Goal: Task Accomplishment & Management: Manage account settings

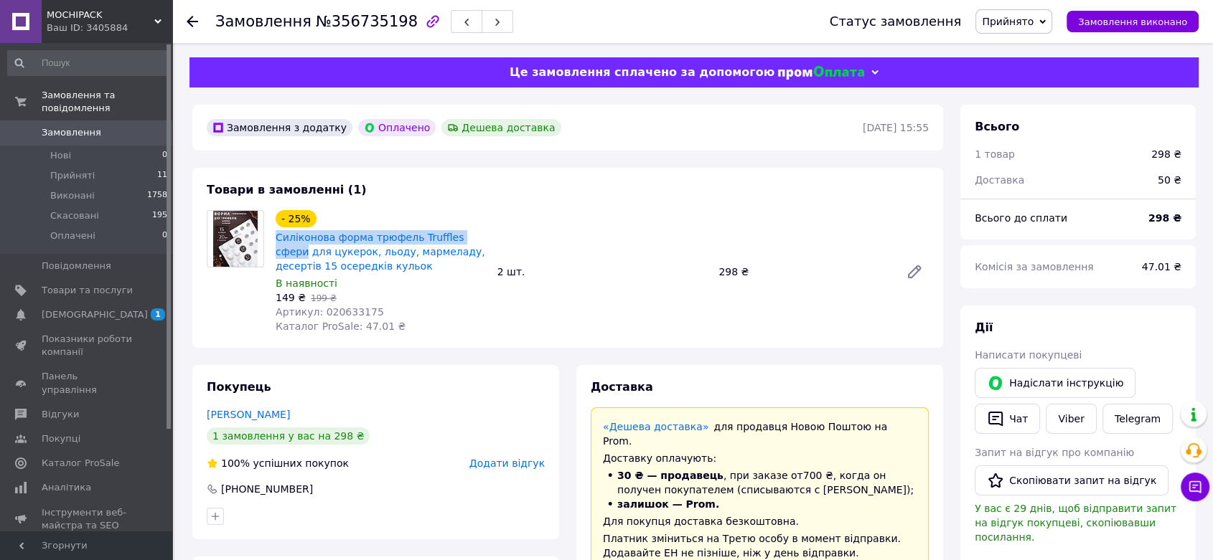
drag, startPoint x: 275, startPoint y: 235, endPoint x: 474, endPoint y: 234, distance: 198.8
click at [474, 234] on div "Силіконова форма трюфель Truffles сфери для цукерок, льоду, мармеладу, десертів…" at bounding box center [380, 252] width 213 height 46
copy link "Силіконова форма трюфель Truffles сфери"
click at [197, 13] on div at bounding box center [201, 21] width 29 height 43
click at [190, 16] on div at bounding box center [192, 21] width 11 height 14
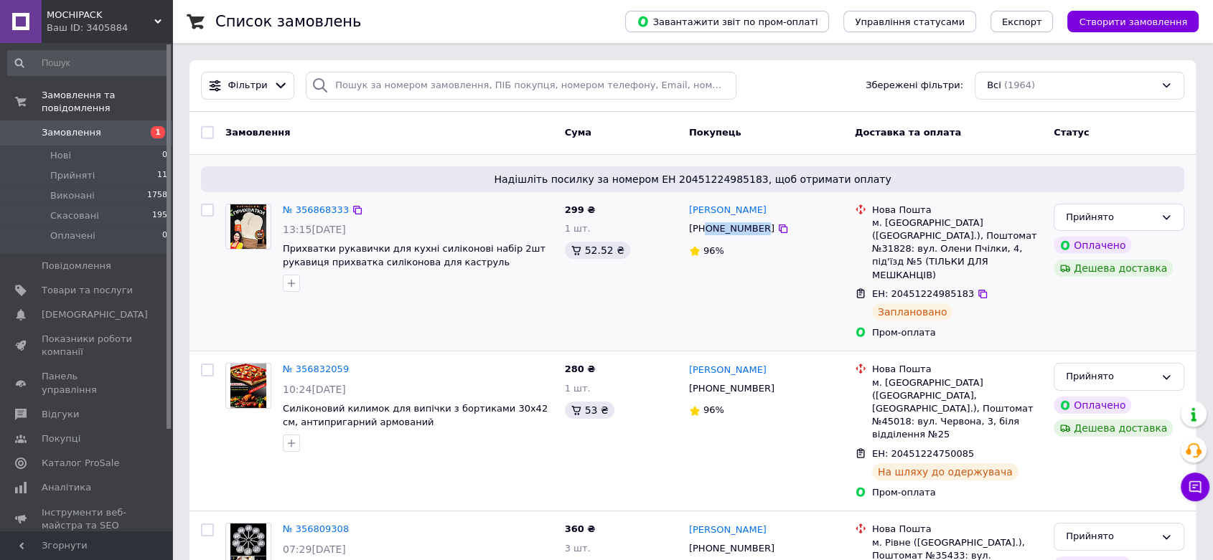
drag, startPoint x: 707, startPoint y: 228, endPoint x: 755, endPoint y: 232, distance: 48.2
click at [755, 232] on div "+380634632636" at bounding box center [731, 229] width 91 height 19
copy div "0634632636"
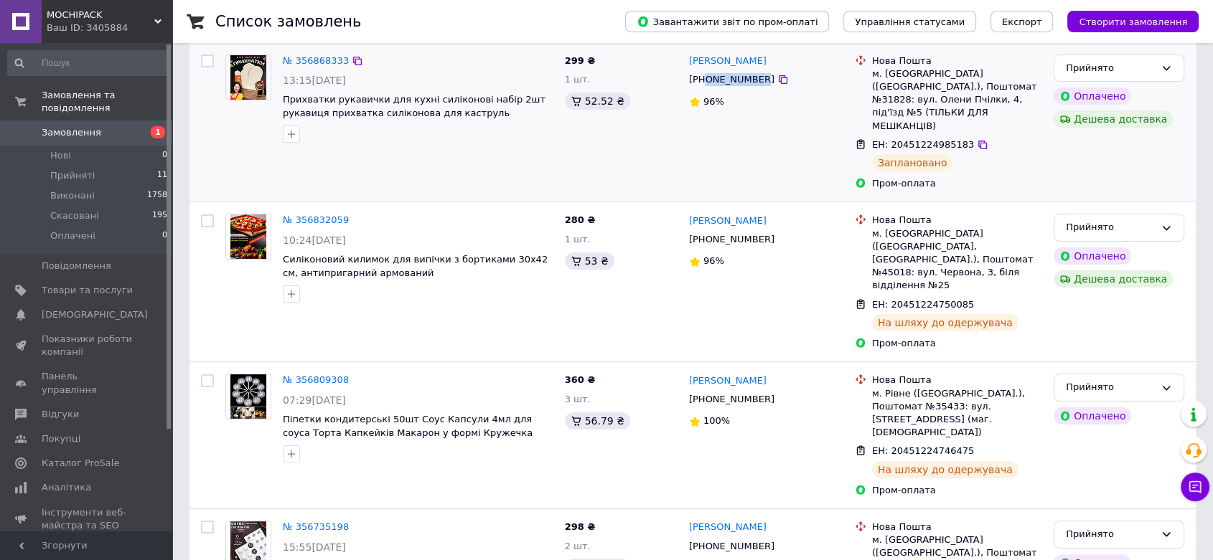
scroll to position [159, 0]
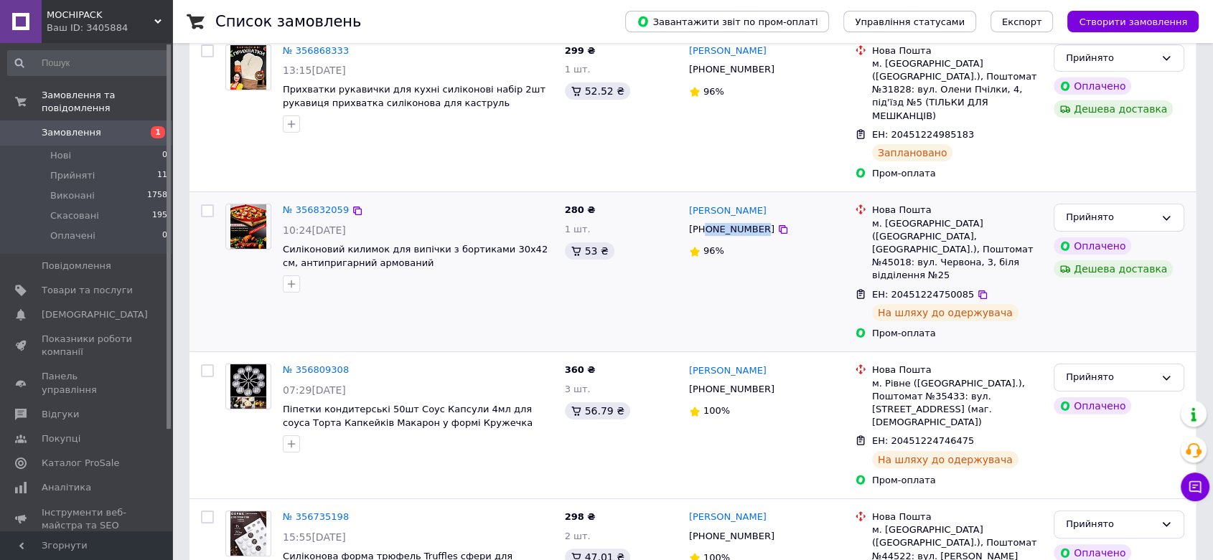
drag, startPoint x: 706, startPoint y: 205, endPoint x: 756, endPoint y: 200, distance: 49.8
click at [756, 220] on div "+380662016246" at bounding box center [731, 229] width 91 height 19
copy div "0662016246"
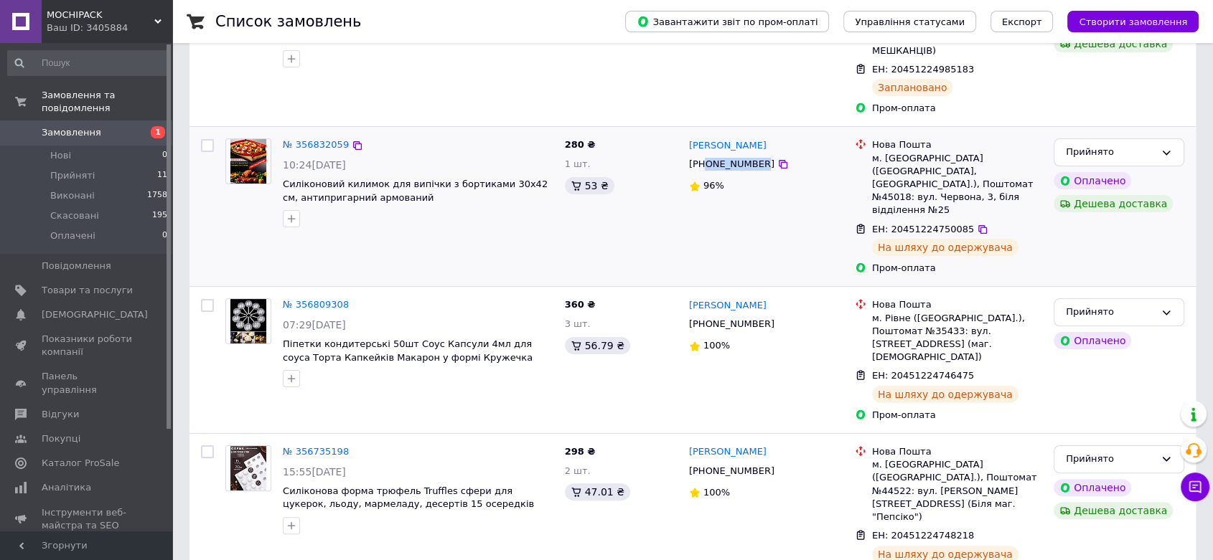
scroll to position [239, 0]
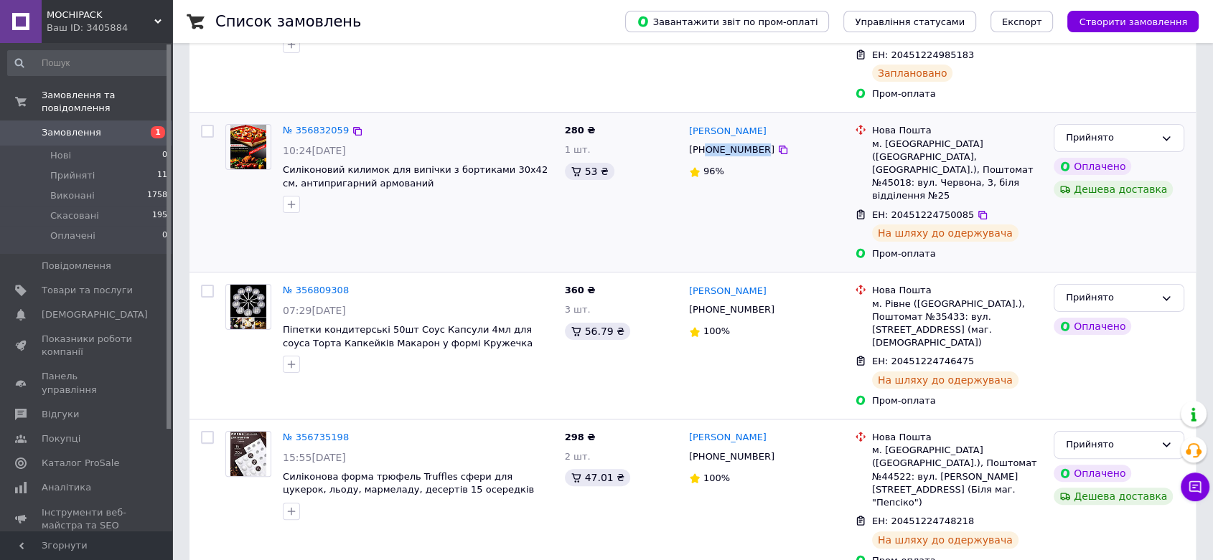
copy div "0662016246"
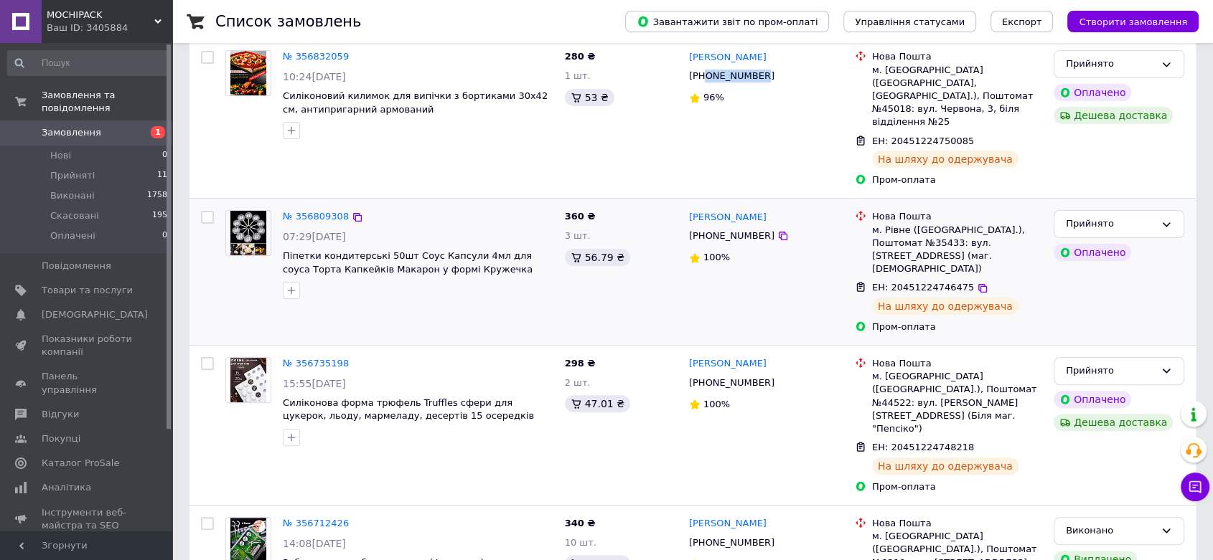
scroll to position [319, 0]
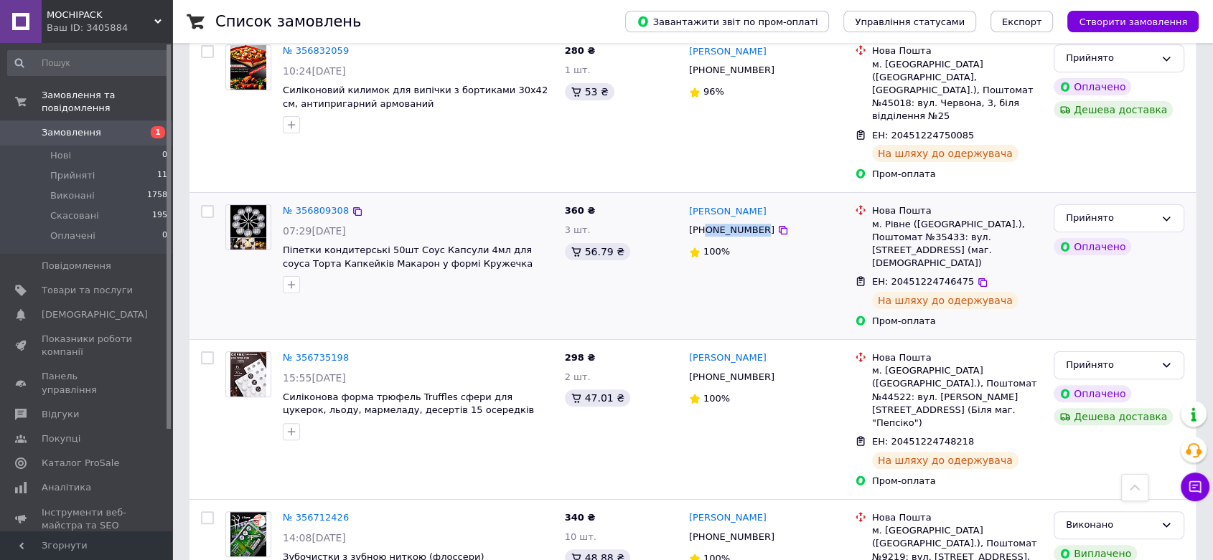
drag, startPoint x: 706, startPoint y: 177, endPoint x: 754, endPoint y: 175, distance: 48.1
click at [754, 221] on div "+380950356407" at bounding box center [731, 230] width 91 height 19
copy div "0950356407"
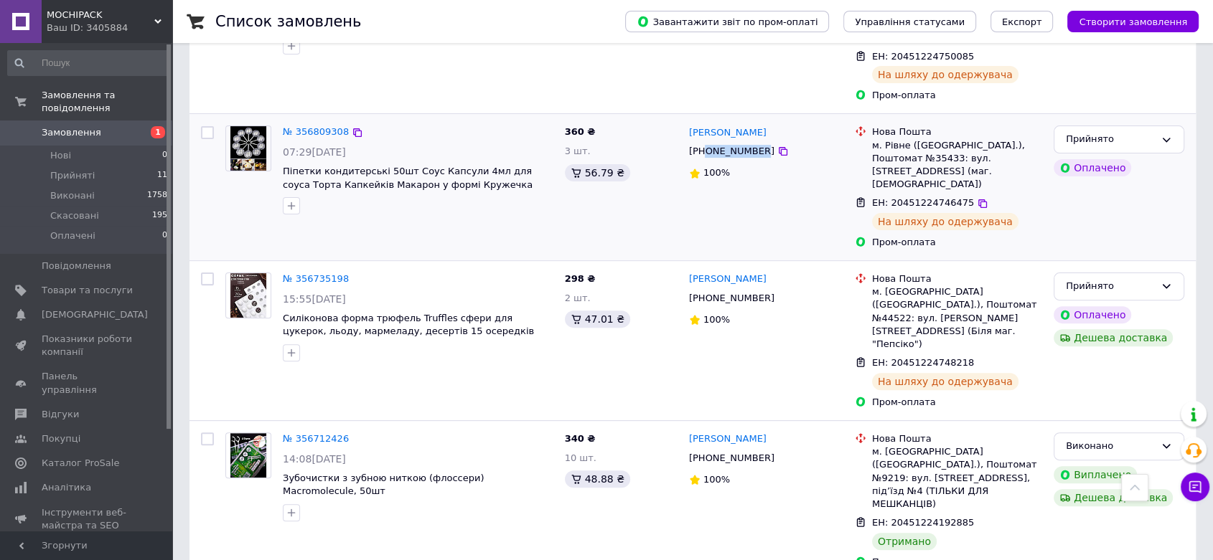
scroll to position [398, 0]
copy div "0950356407"
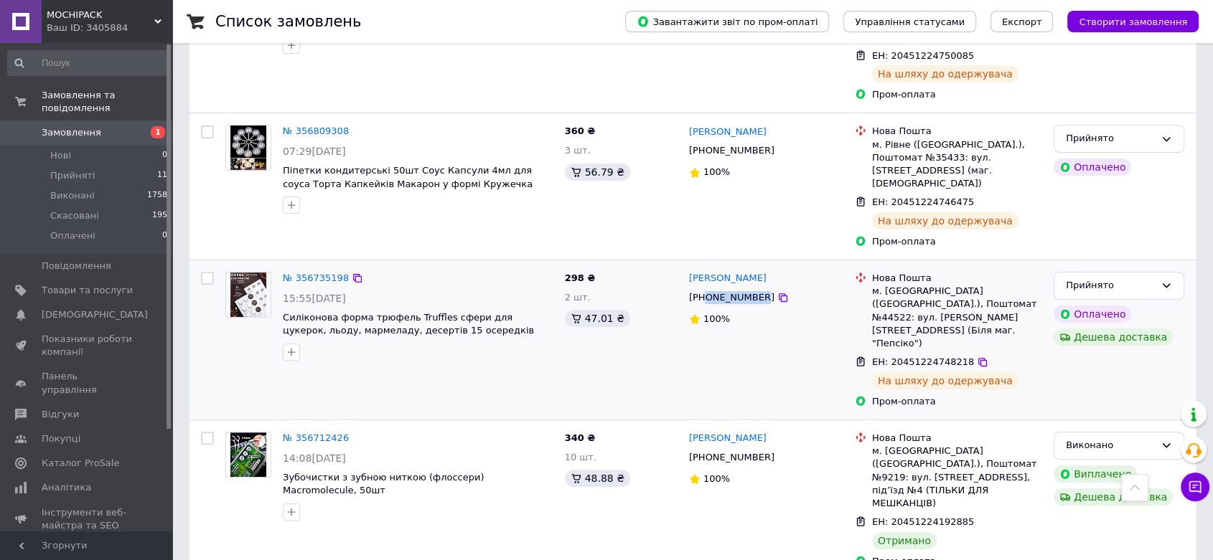
drag, startPoint x: 706, startPoint y: 232, endPoint x: 754, endPoint y: 232, distance: 47.4
click at [754, 288] on div "[PHONE_NUMBER]" at bounding box center [731, 297] width 91 height 19
copy div "0682928373"
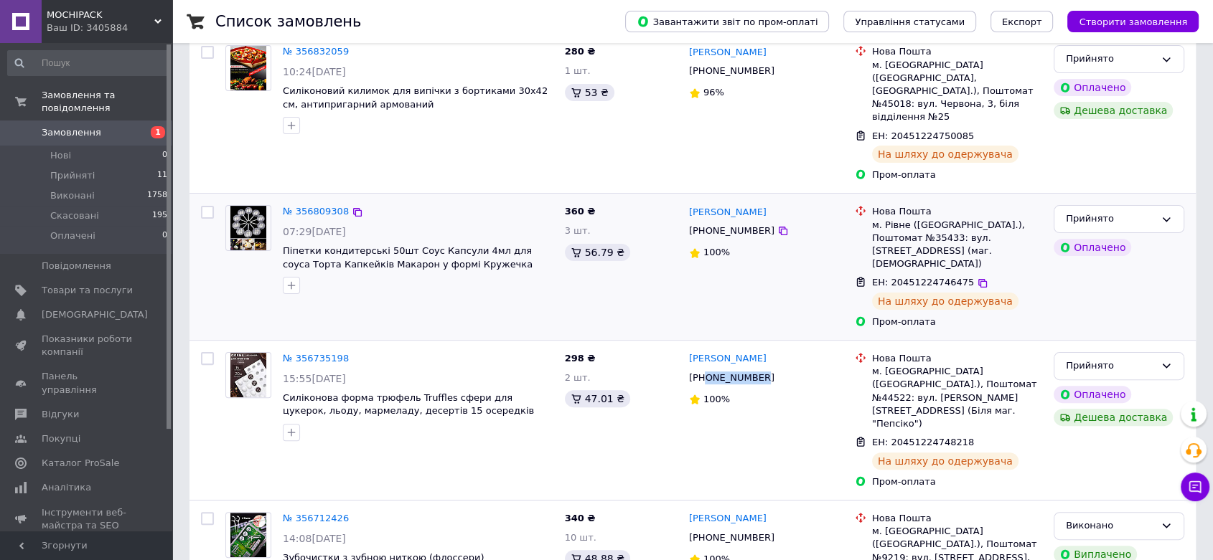
scroll to position [319, 0]
copy div "0682928373"
click at [78, 482] on span "Аналітика" at bounding box center [67, 488] width 50 height 13
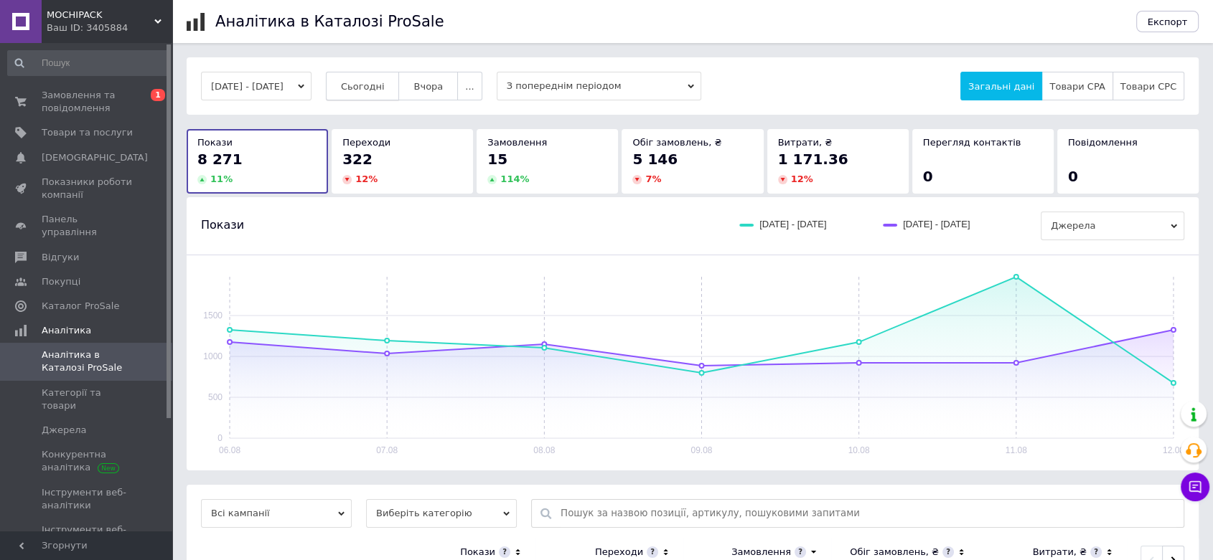
click at [385, 89] on span "Сьогодні" at bounding box center [363, 86] width 44 height 11
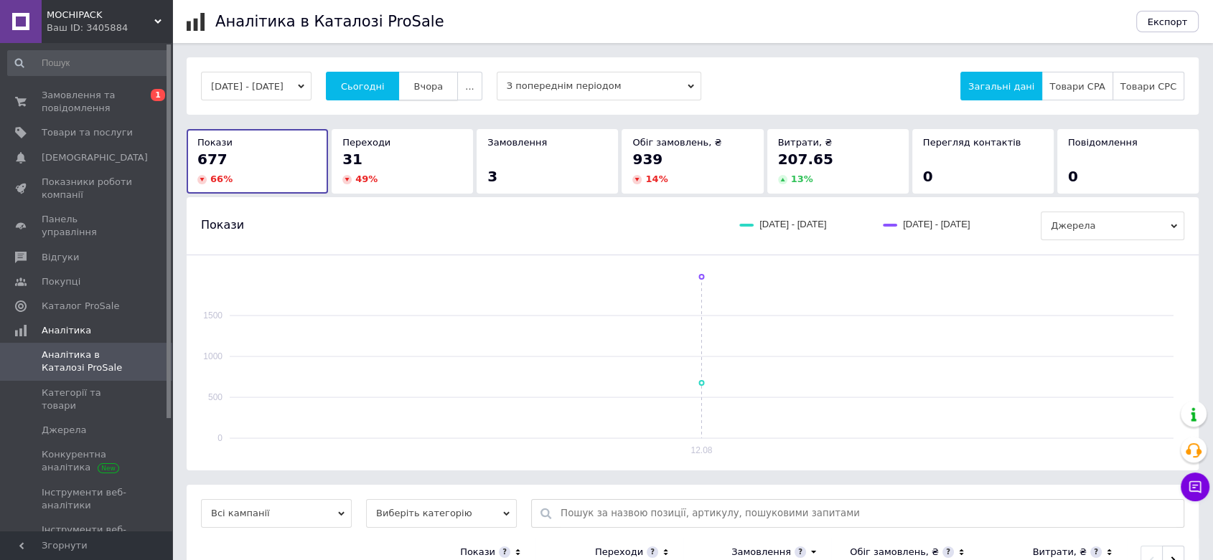
click at [439, 90] on span "Вчора" at bounding box center [427, 86] width 29 height 11
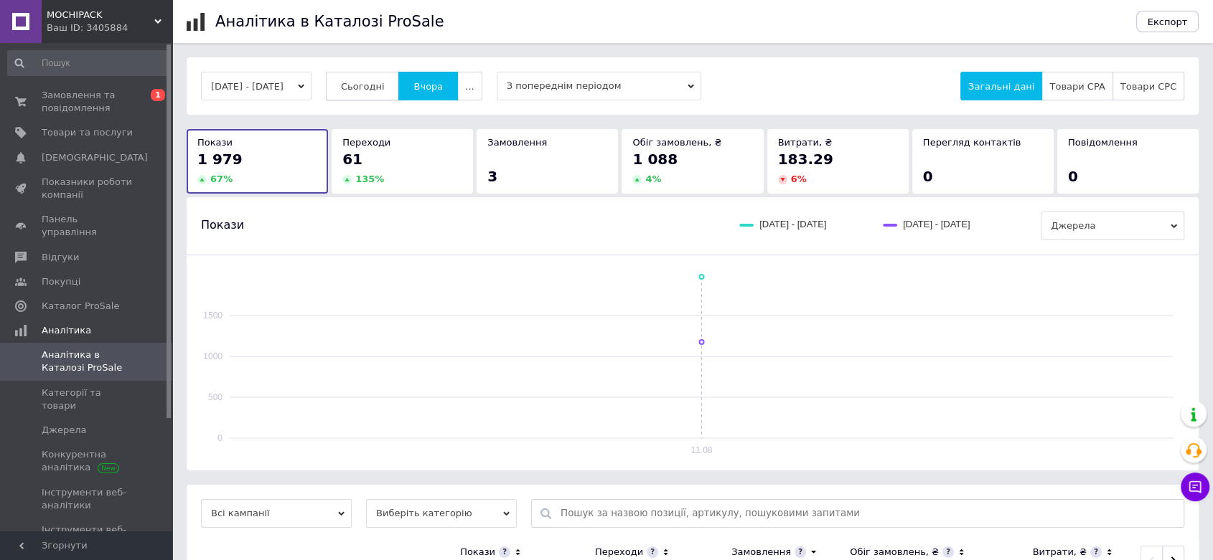
click at [385, 86] on span "Сьогодні" at bounding box center [363, 86] width 44 height 11
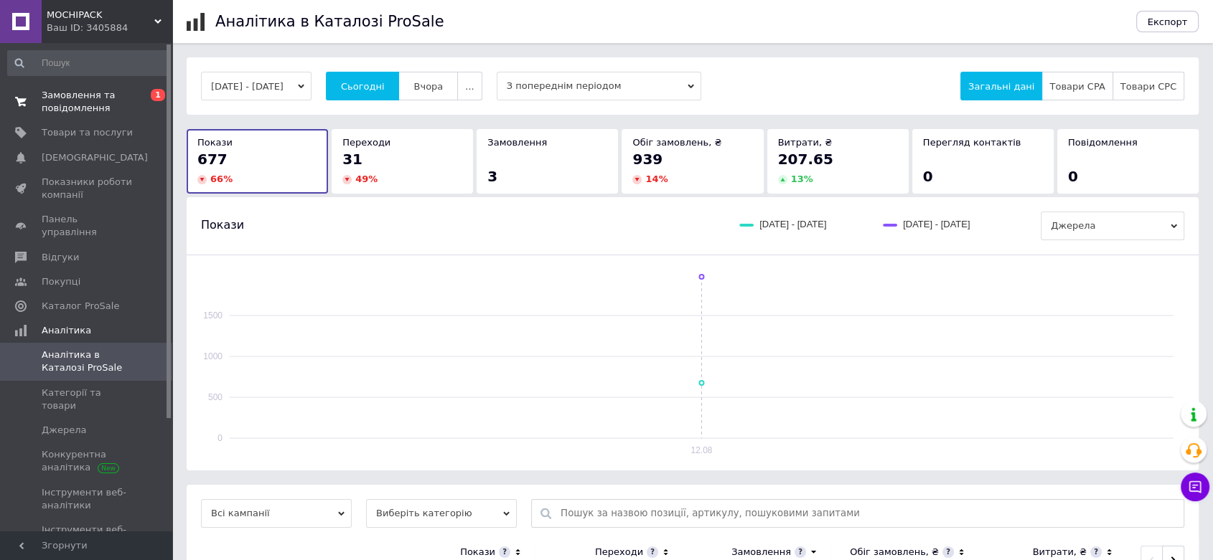
click at [83, 101] on span "Замовлення та повідомлення" at bounding box center [87, 102] width 91 height 26
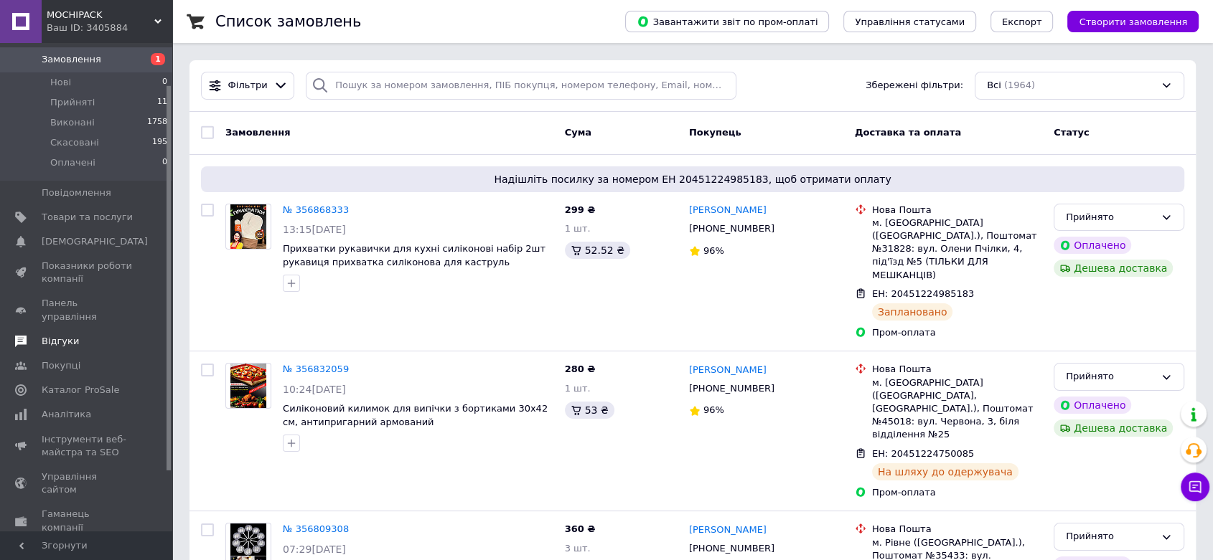
scroll to position [80, 0]
click at [58, 402] on span "Аналітика" at bounding box center [67, 408] width 50 height 13
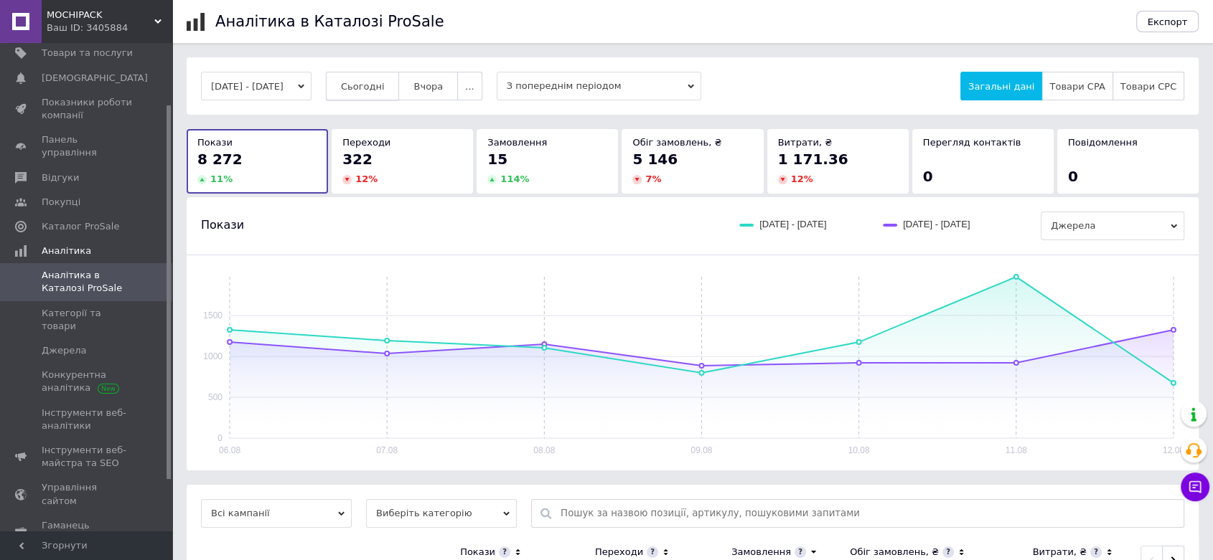
click at [384, 85] on span "Сьогодні" at bounding box center [363, 86] width 44 height 11
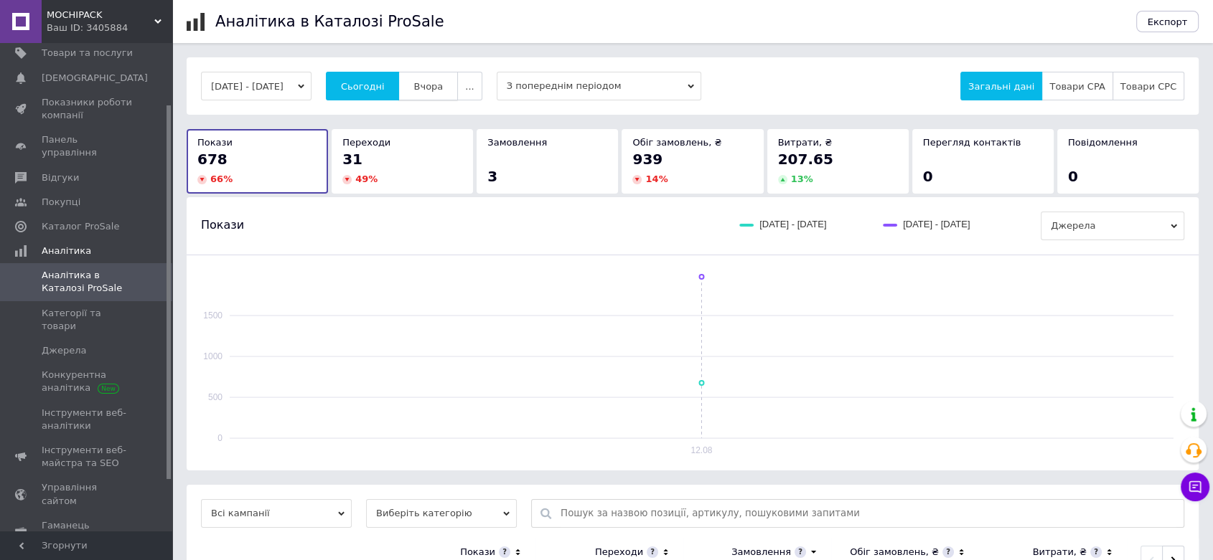
click at [439, 81] on span "Вчора" at bounding box center [427, 86] width 29 height 11
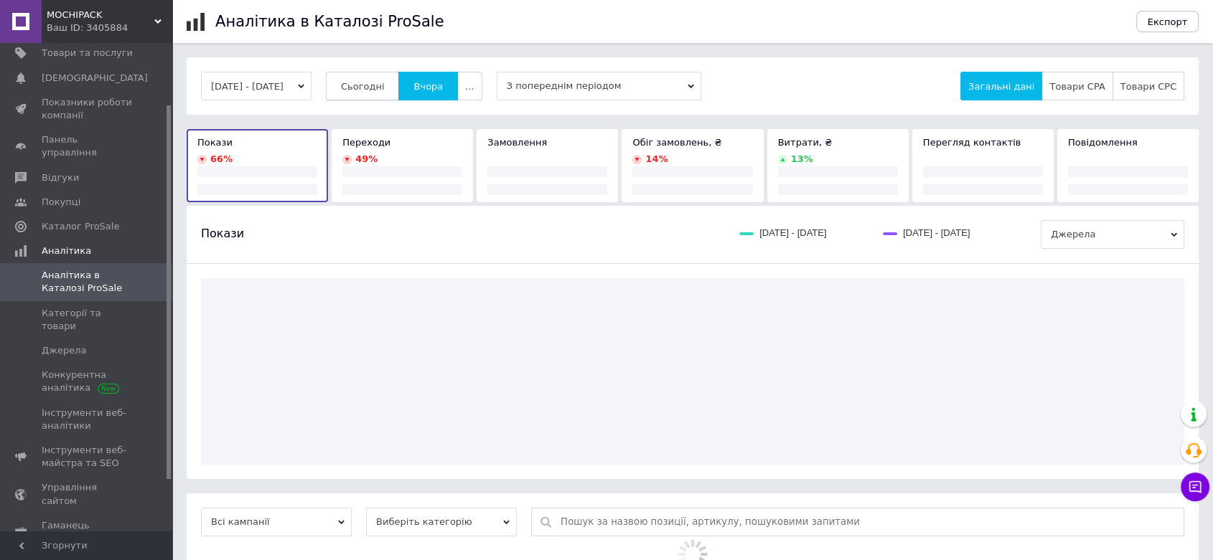
click at [385, 87] on span "Сьогодні" at bounding box center [363, 86] width 44 height 11
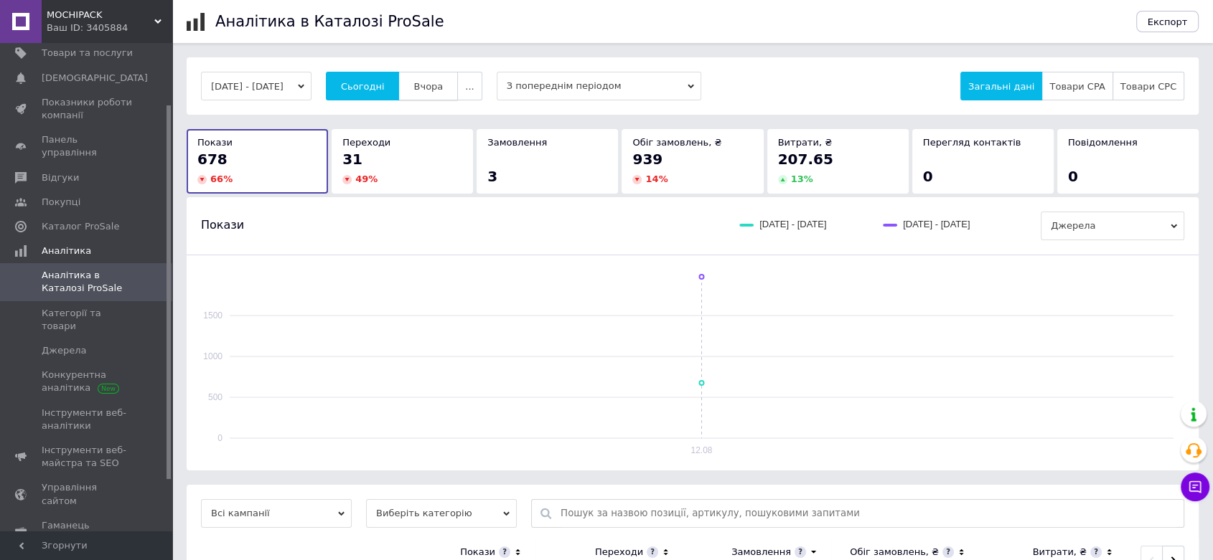
click at [458, 89] on button "Вчора" at bounding box center [428, 86] width 60 height 29
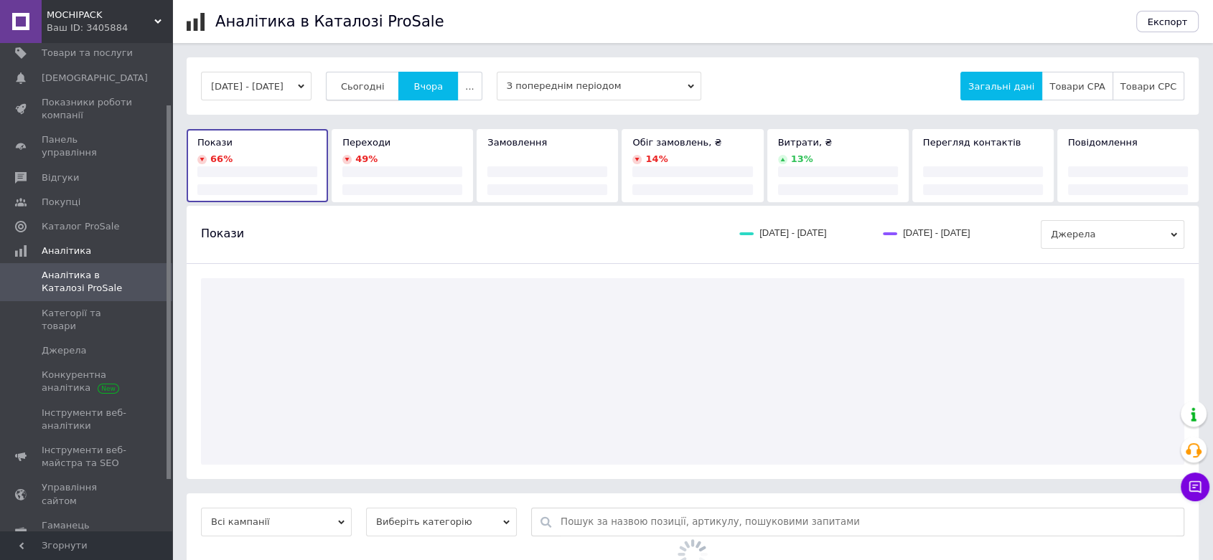
click at [381, 81] on span "Сьогодні" at bounding box center [363, 86] width 44 height 11
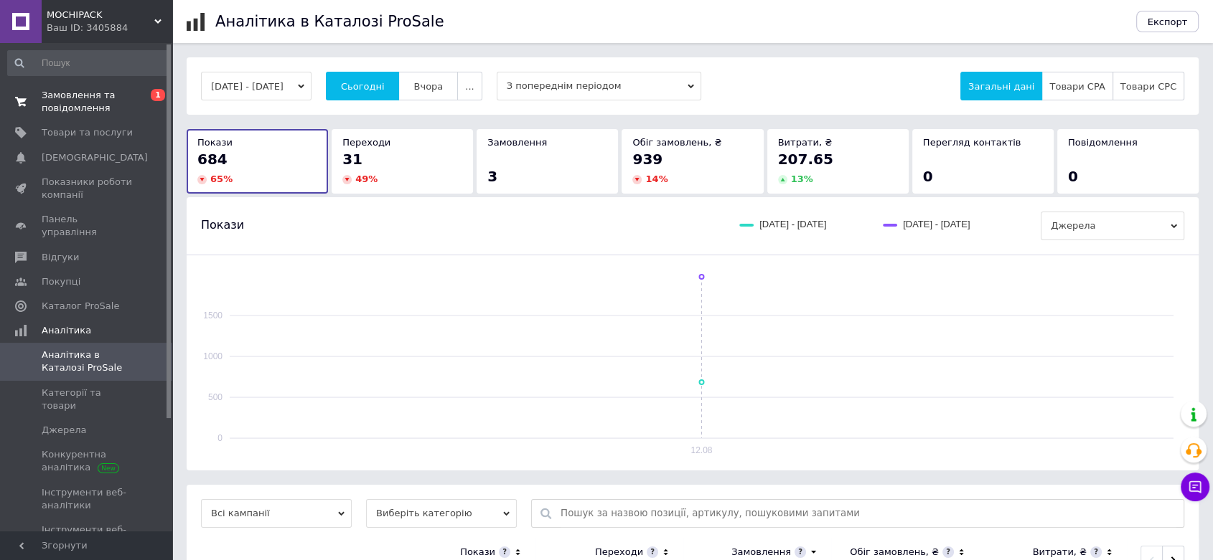
click at [78, 98] on span "Замовлення та повідомлення" at bounding box center [87, 102] width 91 height 26
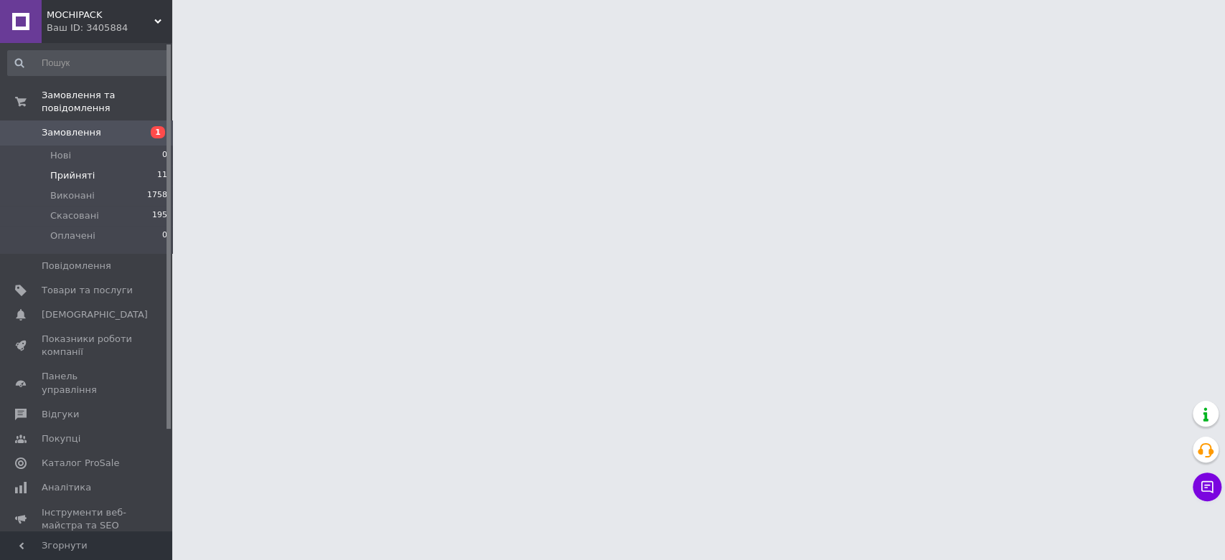
click at [86, 169] on span "Прийняті" at bounding box center [72, 175] width 44 height 13
click at [72, 189] on span "Виконані" at bounding box center [72, 195] width 44 height 13
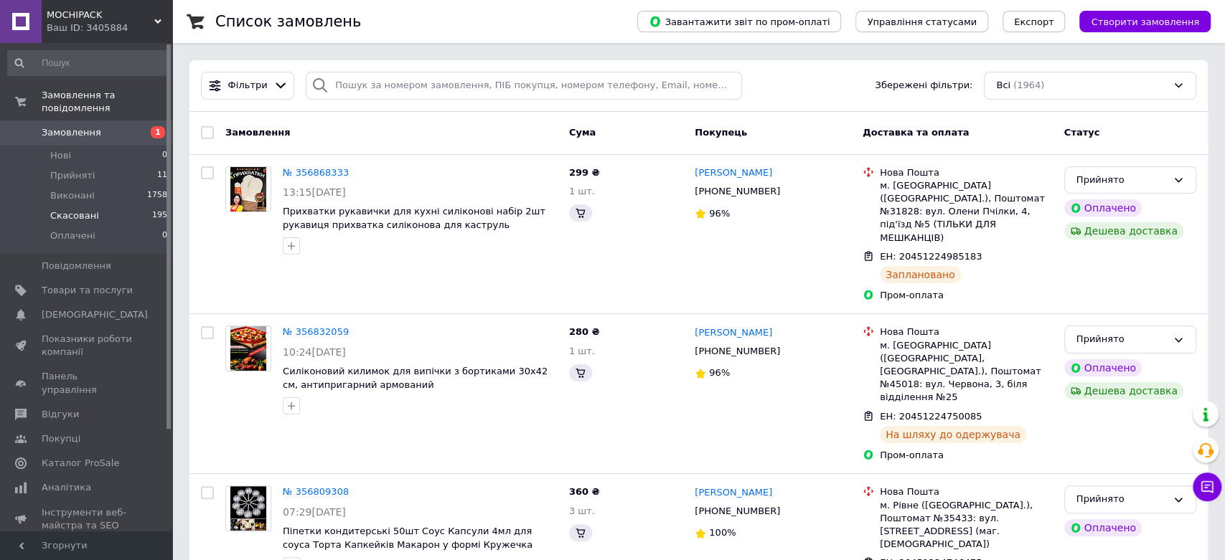
click at [71, 210] on span "Скасовані" at bounding box center [74, 216] width 49 height 13
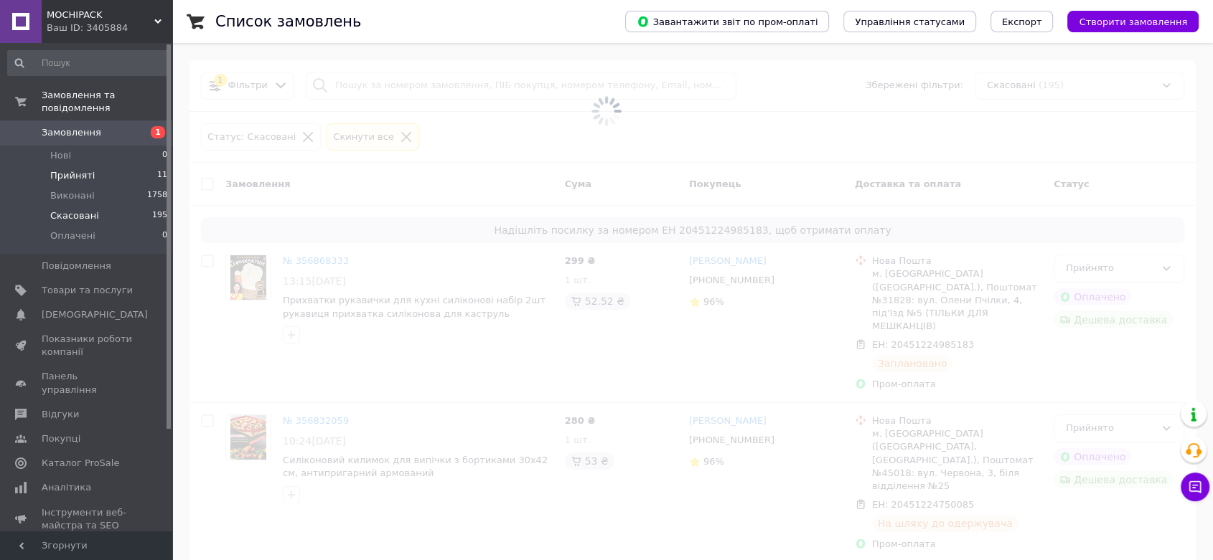
click at [86, 169] on span "Прийняті" at bounding box center [72, 175] width 44 height 13
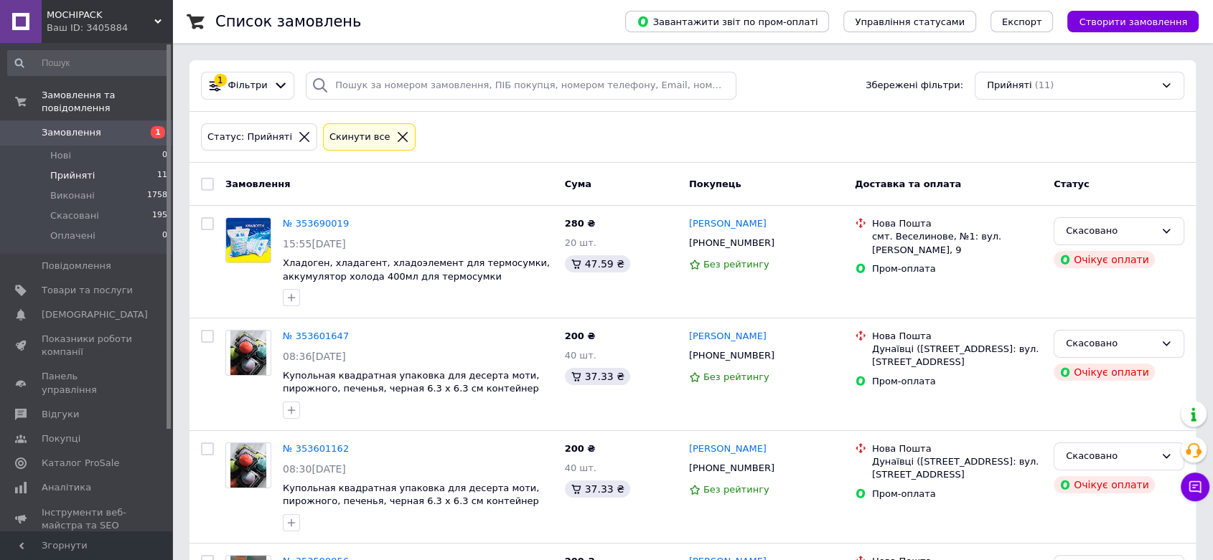
click at [75, 169] on span "Прийняті" at bounding box center [72, 175] width 44 height 13
click at [398, 136] on icon at bounding box center [403, 137] width 10 height 10
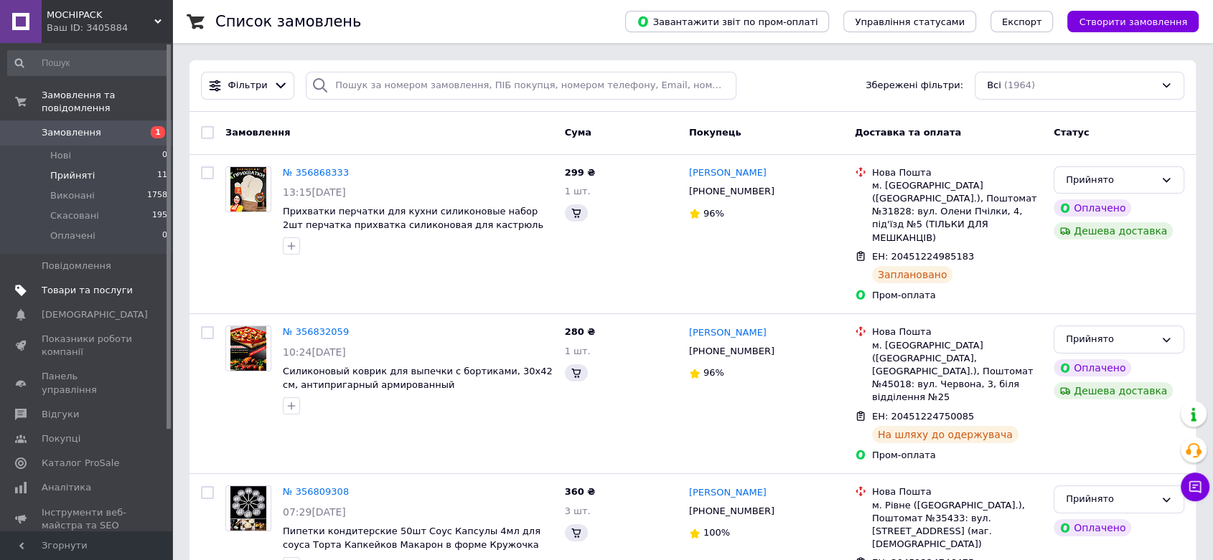
click at [57, 284] on span "Товари та послуги" at bounding box center [87, 290] width 91 height 13
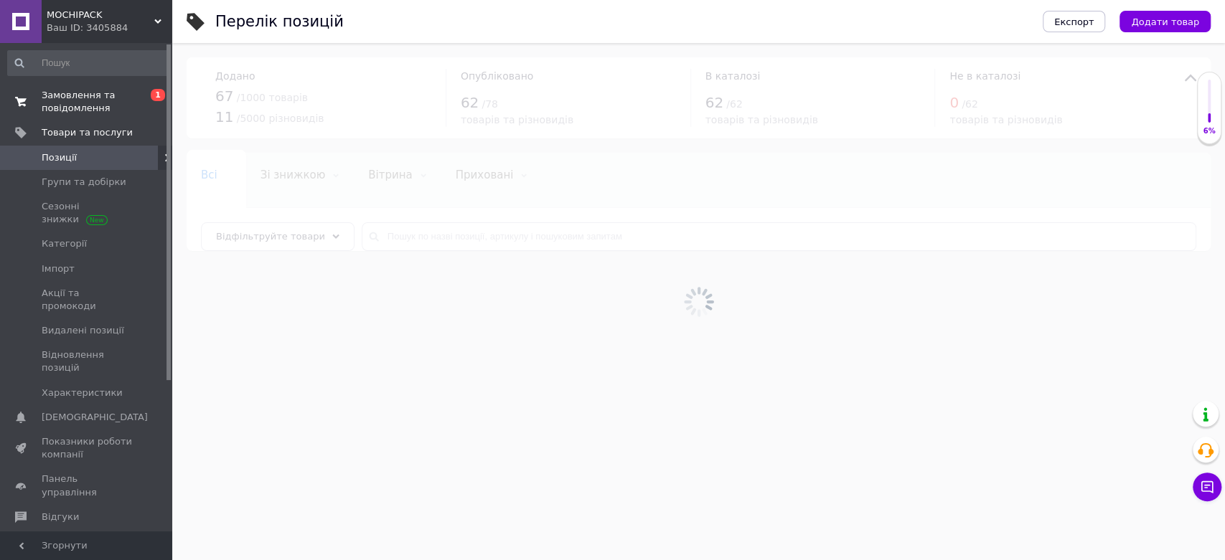
click at [86, 90] on span "Замовлення та повідомлення" at bounding box center [87, 102] width 91 height 26
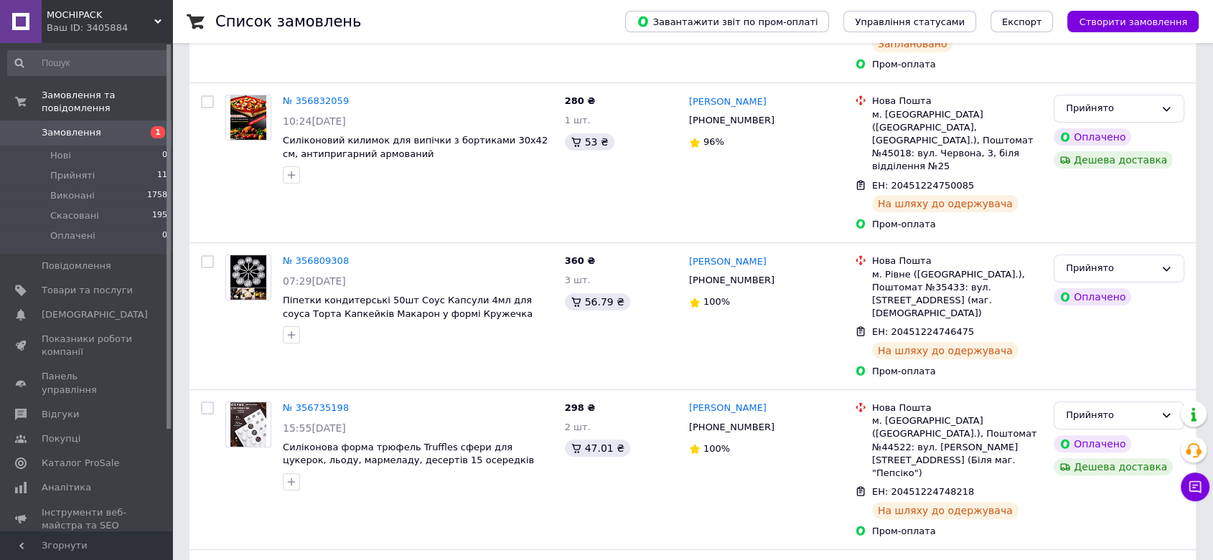
scroll to position [319, 0]
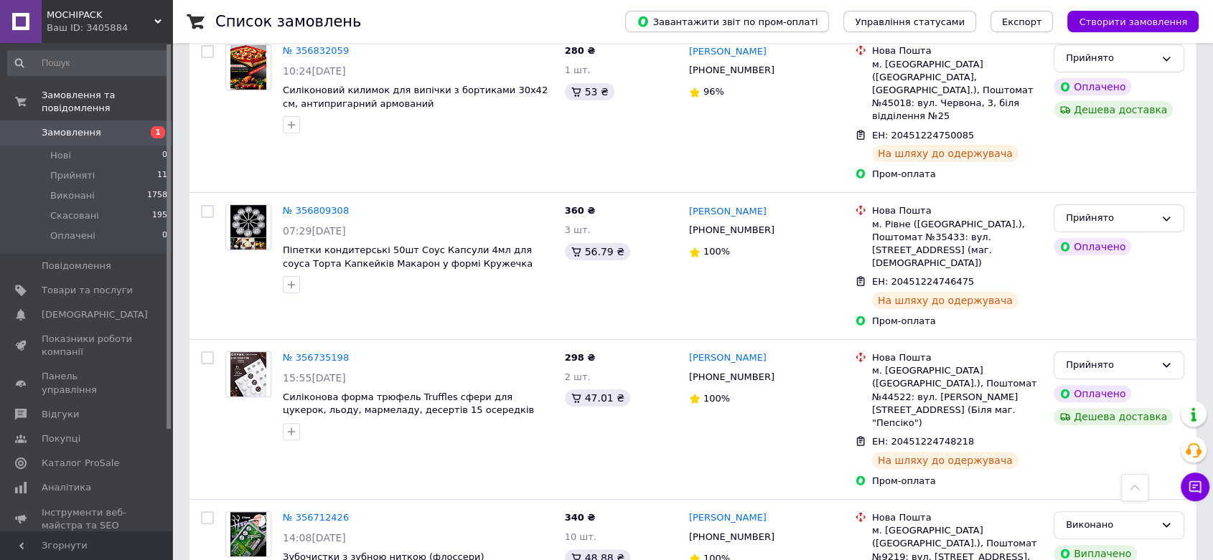
click at [1201, 503] on div "Чат з покупцем Тех підтримка Чат з покупцем" at bounding box center [1195, 451] width 29 height 111
click at [1202, 488] on button "Чат з покупцем" at bounding box center [1195, 487] width 29 height 29
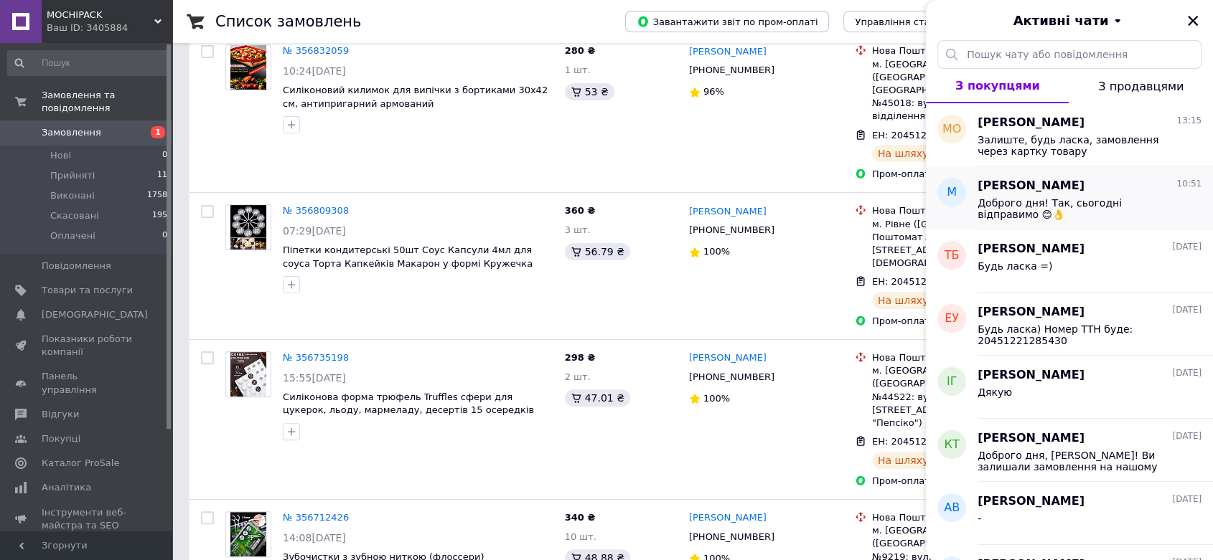
click at [1072, 191] on span "Максим Полонніков" at bounding box center [1030, 186] width 107 height 17
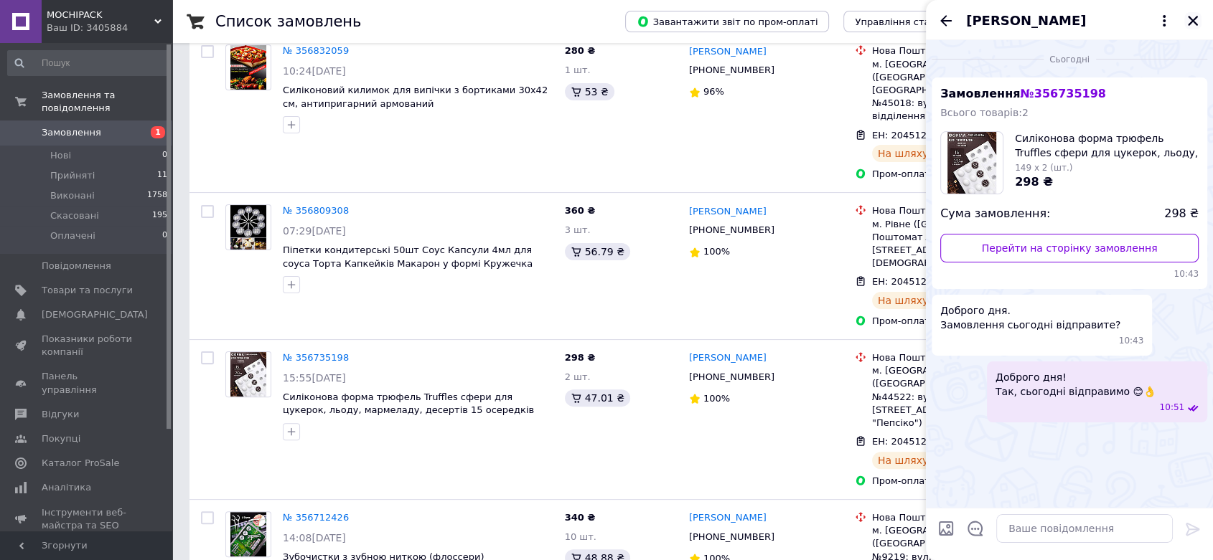
click at [1187, 20] on icon "Закрити" at bounding box center [1192, 20] width 13 height 13
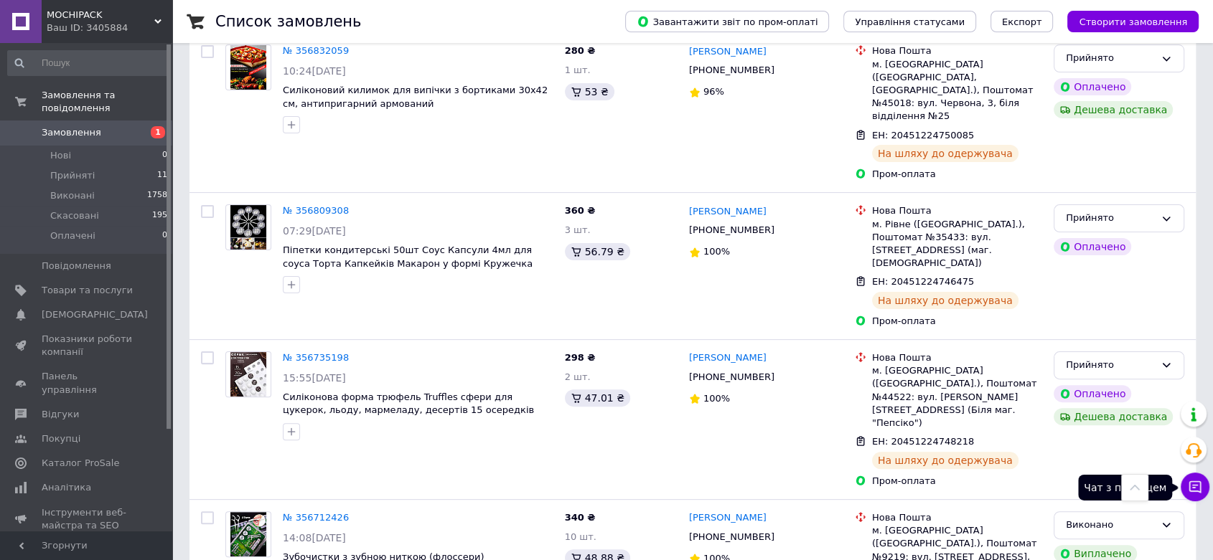
click at [1188, 498] on button "Чат з покупцем" at bounding box center [1195, 487] width 29 height 29
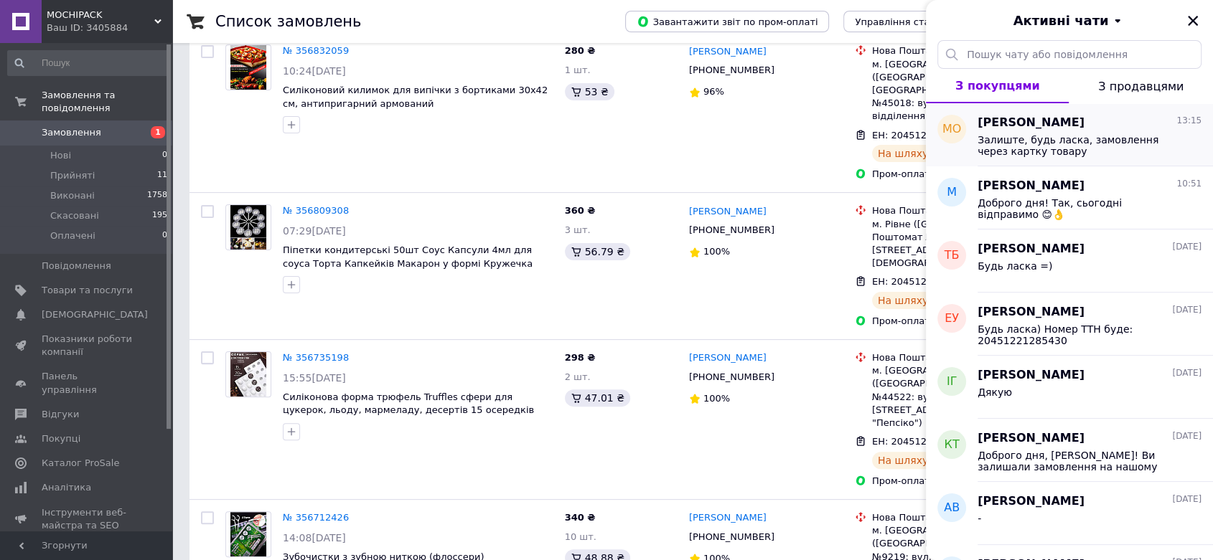
click at [1069, 122] on span "Мироненко Оксана" at bounding box center [1030, 123] width 107 height 17
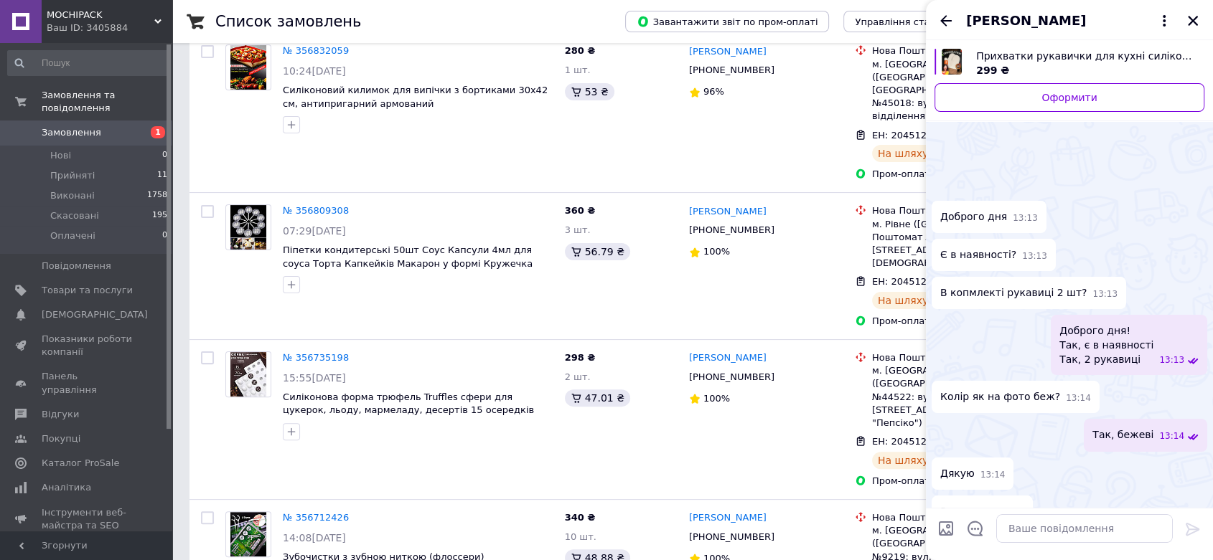
scroll to position [92, 0]
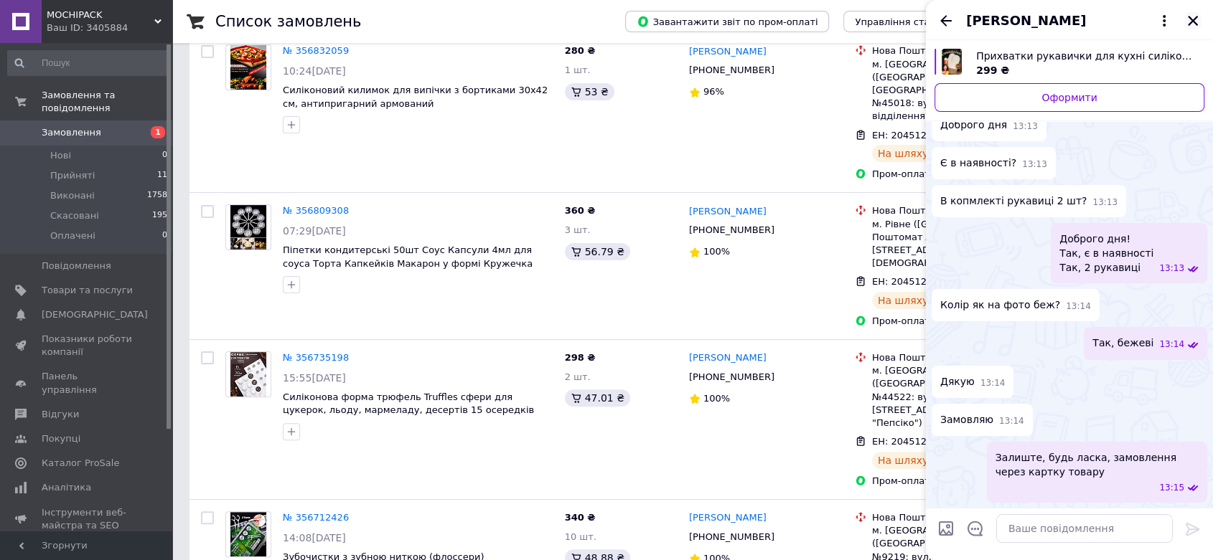
click at [1189, 20] on icon "Закрити" at bounding box center [1192, 20] width 13 height 13
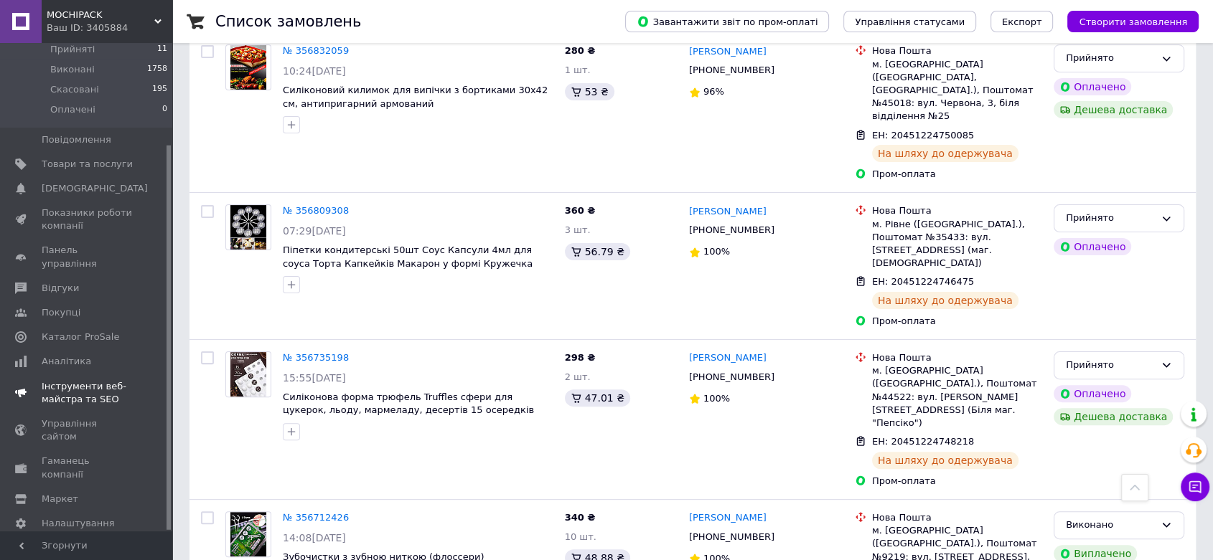
scroll to position [128, 0]
click at [70, 353] on span "Аналітика" at bounding box center [67, 359] width 50 height 13
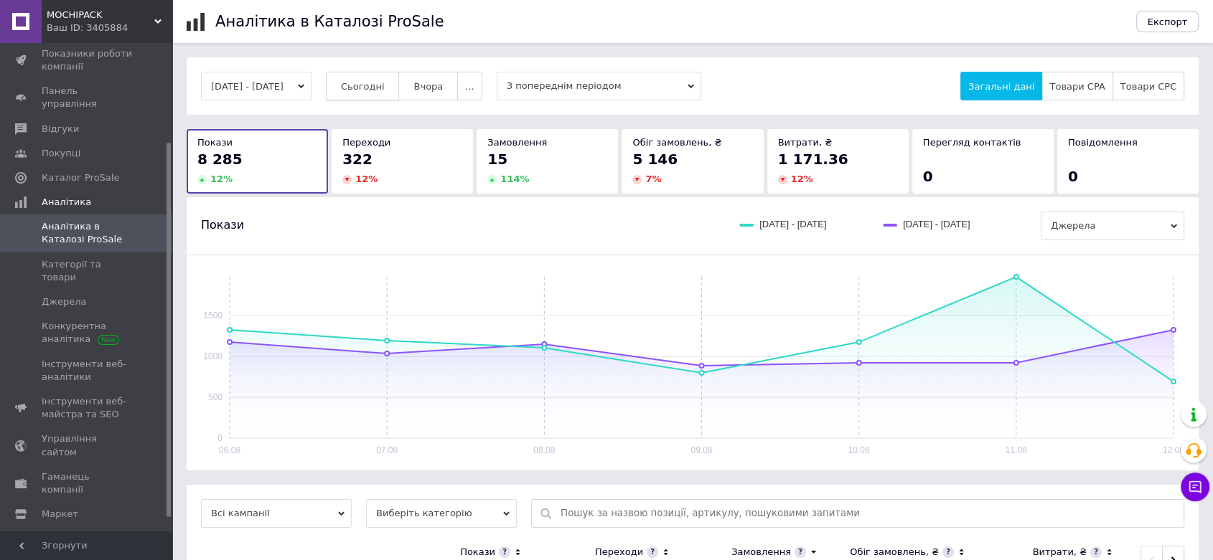
click at [385, 81] on span "Сьогодні" at bounding box center [363, 86] width 44 height 11
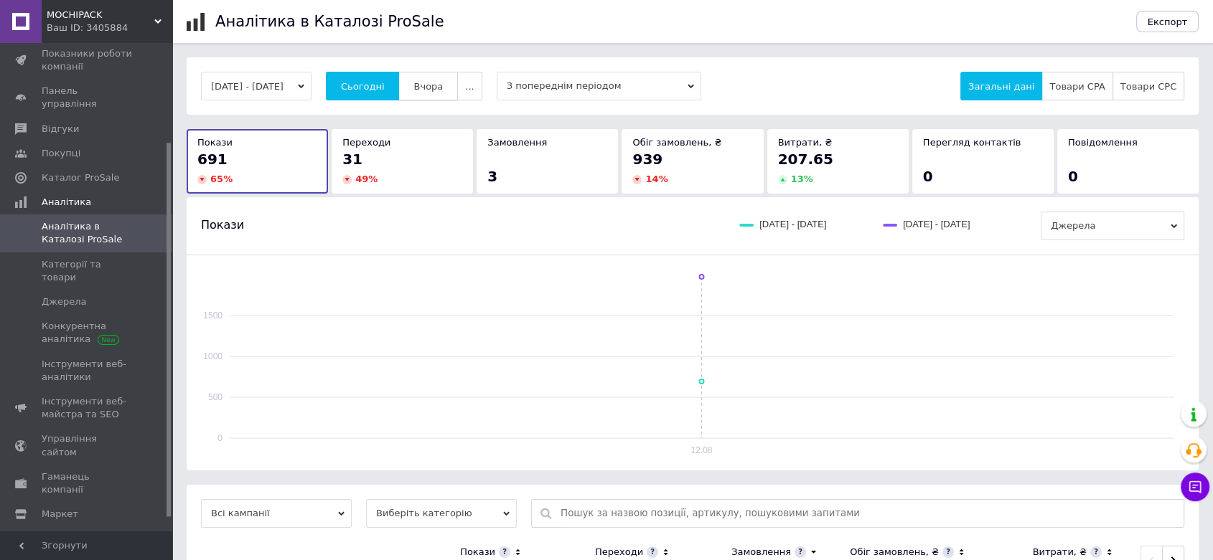
click at [442, 83] on span "Вчора" at bounding box center [427, 86] width 29 height 11
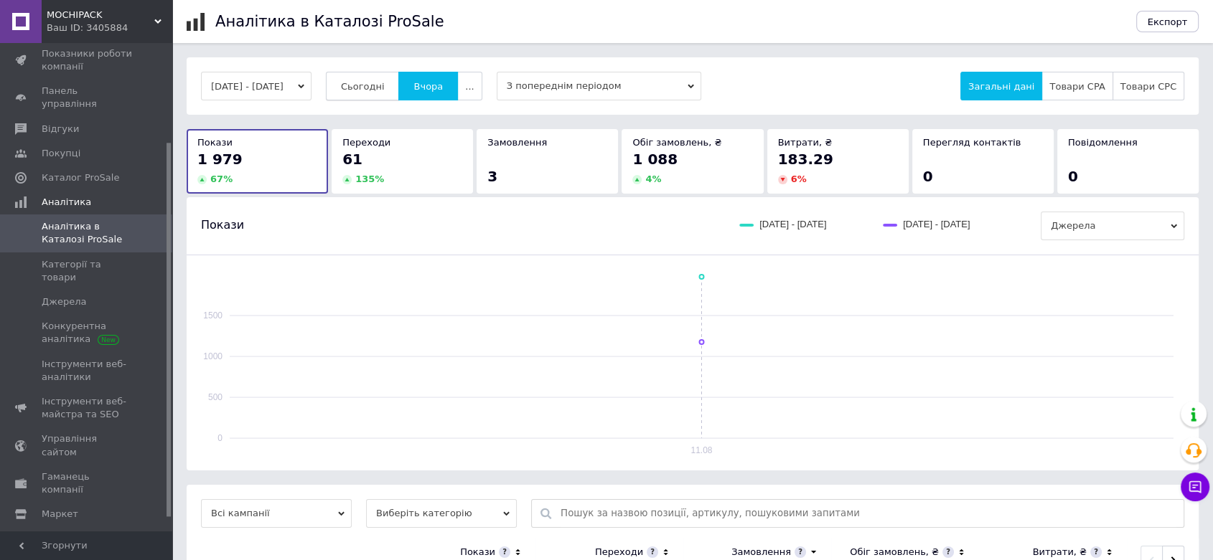
click at [396, 79] on button "Сьогодні" at bounding box center [363, 86] width 74 height 29
